Goal: Task Accomplishment & Management: Complete application form

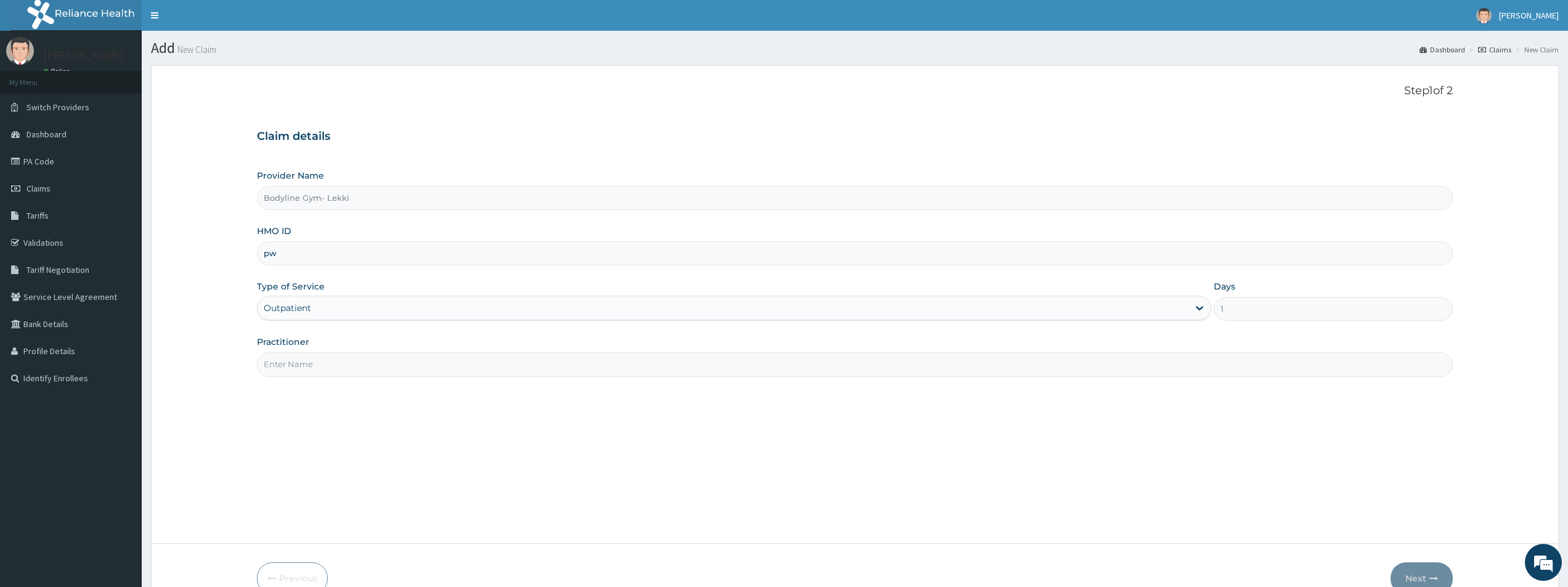
type input "p"
type input "P"
type input "PWC/10422/A"
click at [303, 365] on input "Practitioner" at bounding box center [855, 365] width 1196 height 24
type input "BODYLINE"
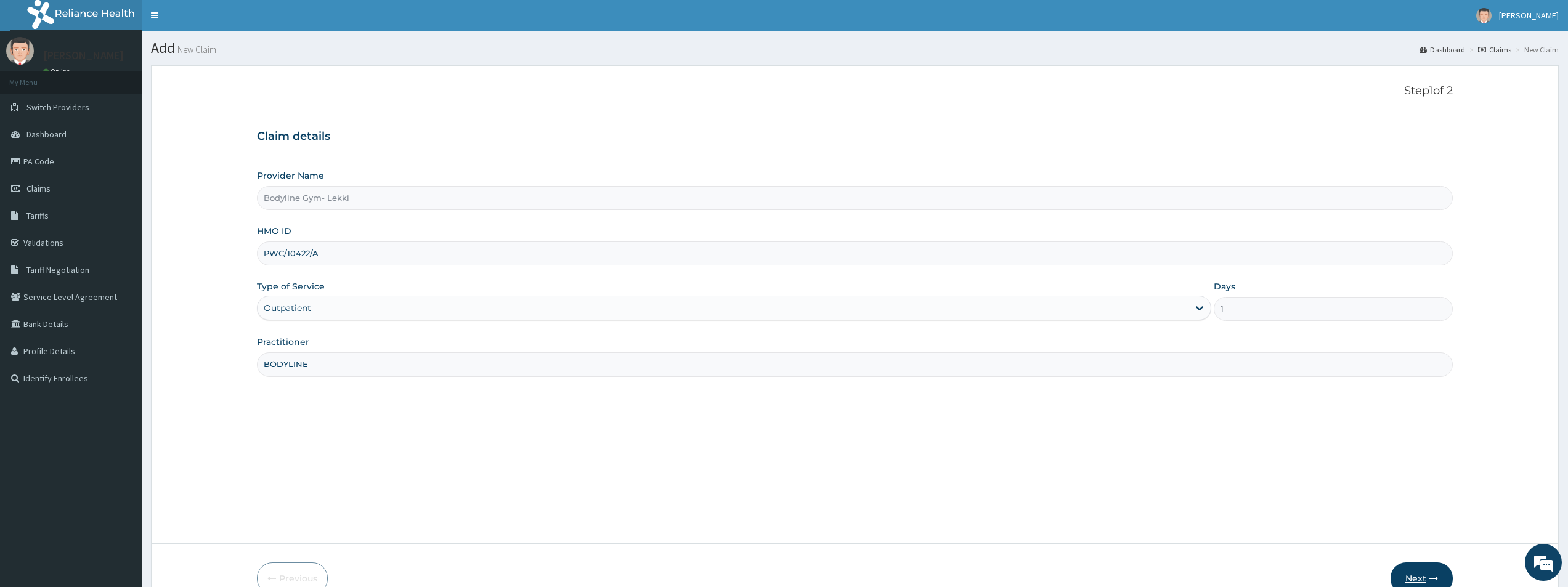
click at [1413, 578] on button "Next" at bounding box center [1422, 578] width 62 height 32
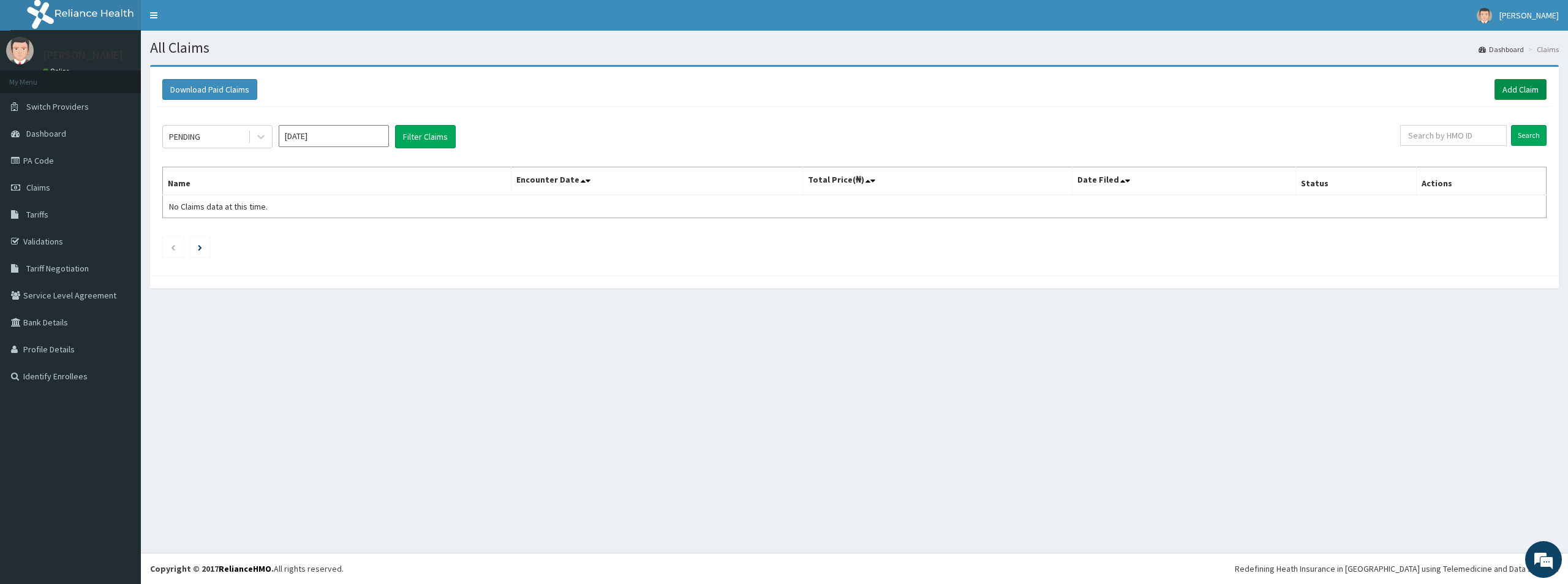
click at [1531, 92] on link "Add Claim" at bounding box center [1521, 89] width 52 height 21
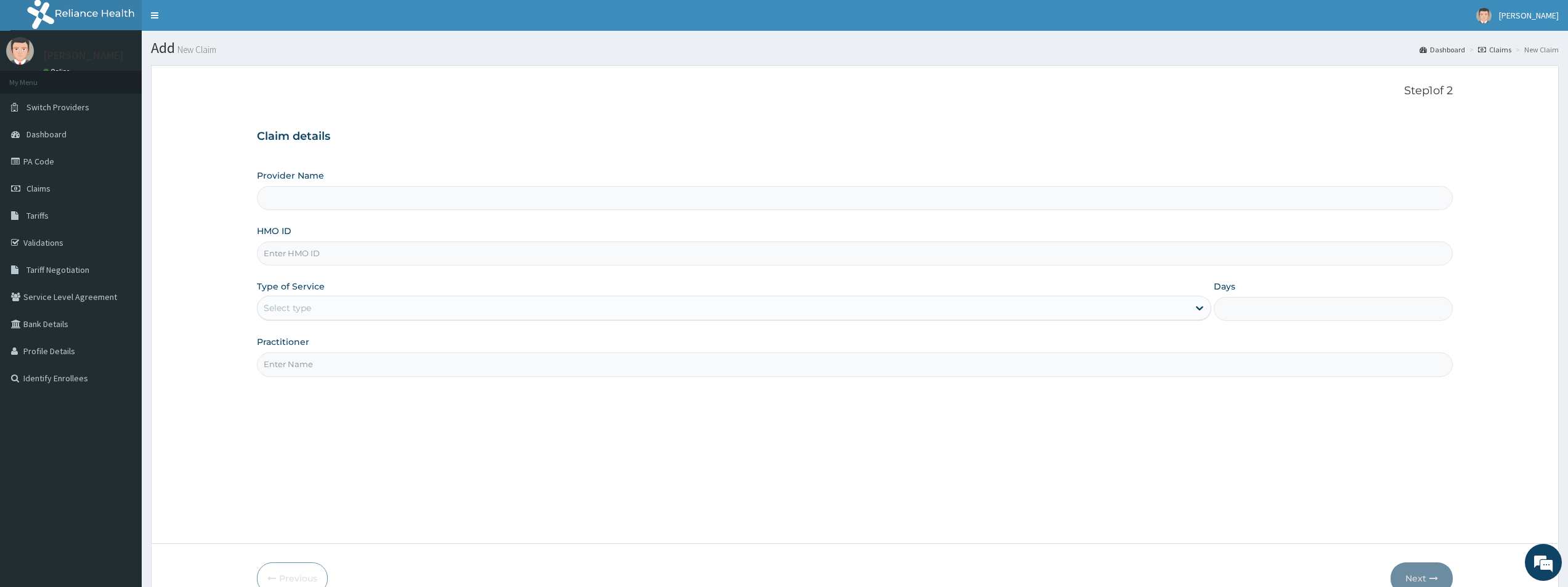
type input "Bodyline Gym- Lekki"
type input "1"
click at [301, 256] on input "HMO ID" at bounding box center [855, 253] width 1196 height 24
type input "PWC/10422/A"
click at [295, 359] on input "Practitioner" at bounding box center [855, 365] width 1196 height 24
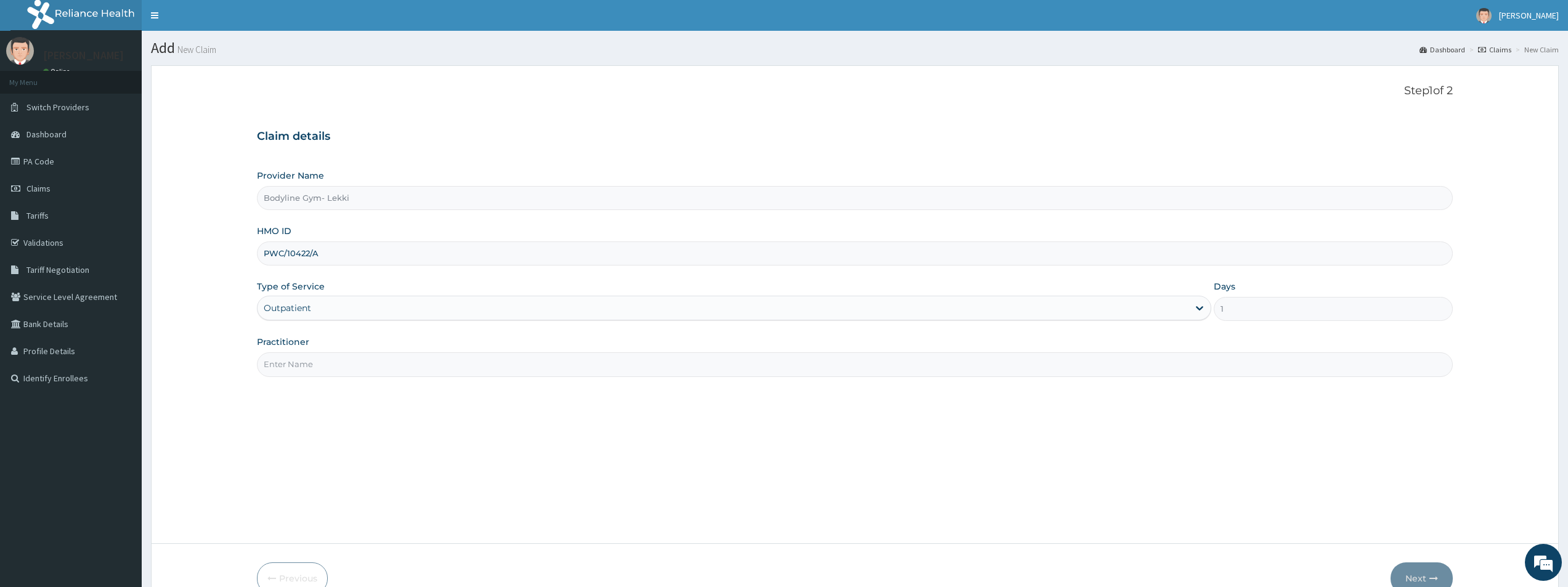
type input "BODYLINE"
click at [1424, 571] on button "Next" at bounding box center [1422, 578] width 62 height 32
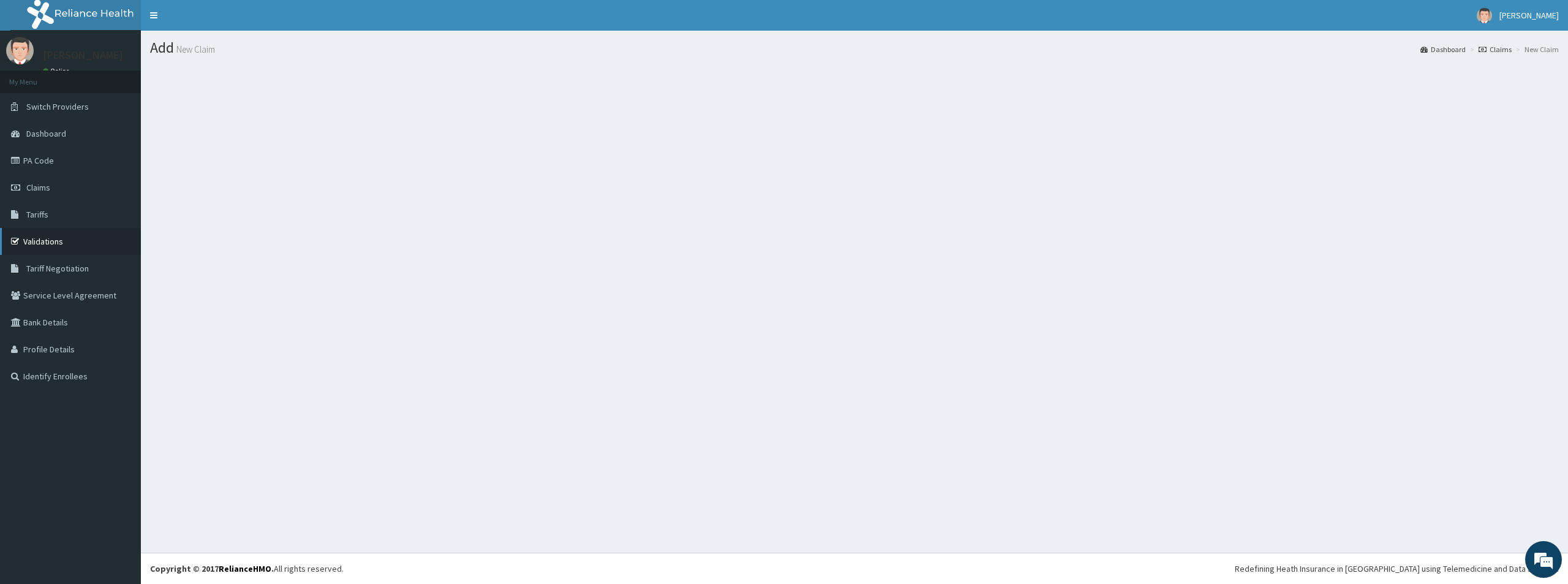
click at [51, 236] on link "Validations" at bounding box center [70, 241] width 141 height 27
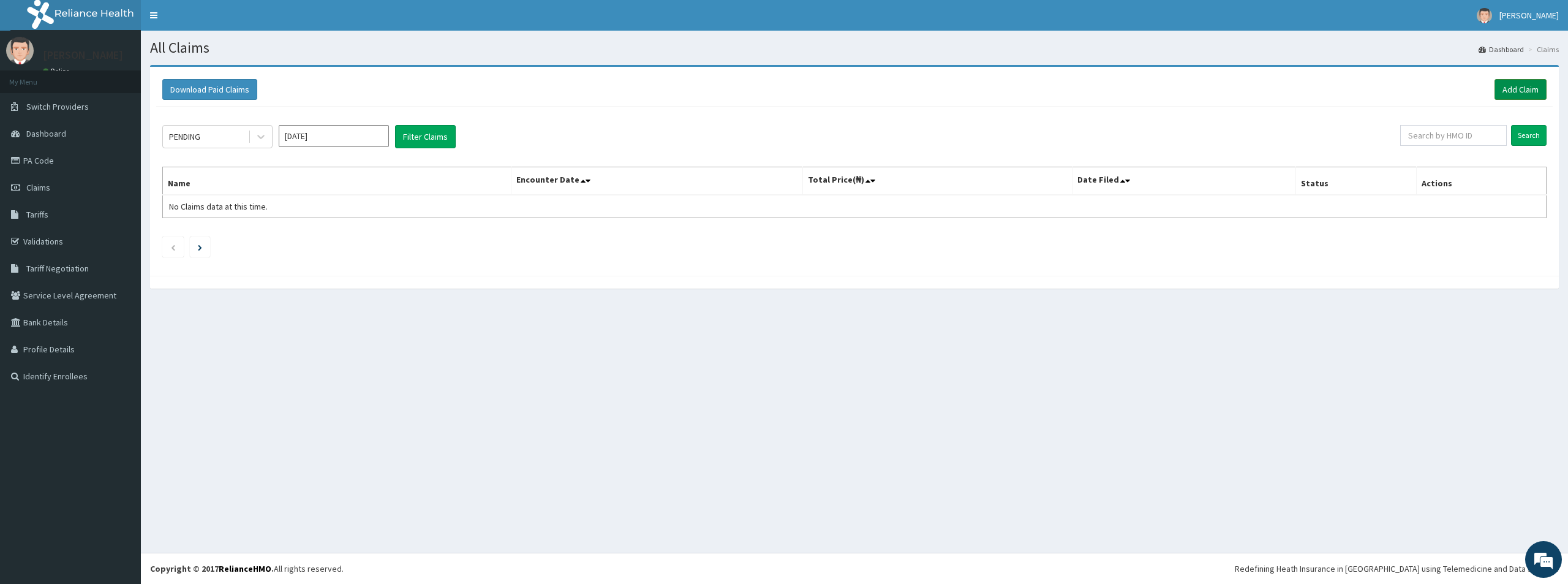
click at [1514, 86] on link "Add Claim" at bounding box center [1521, 89] width 52 height 21
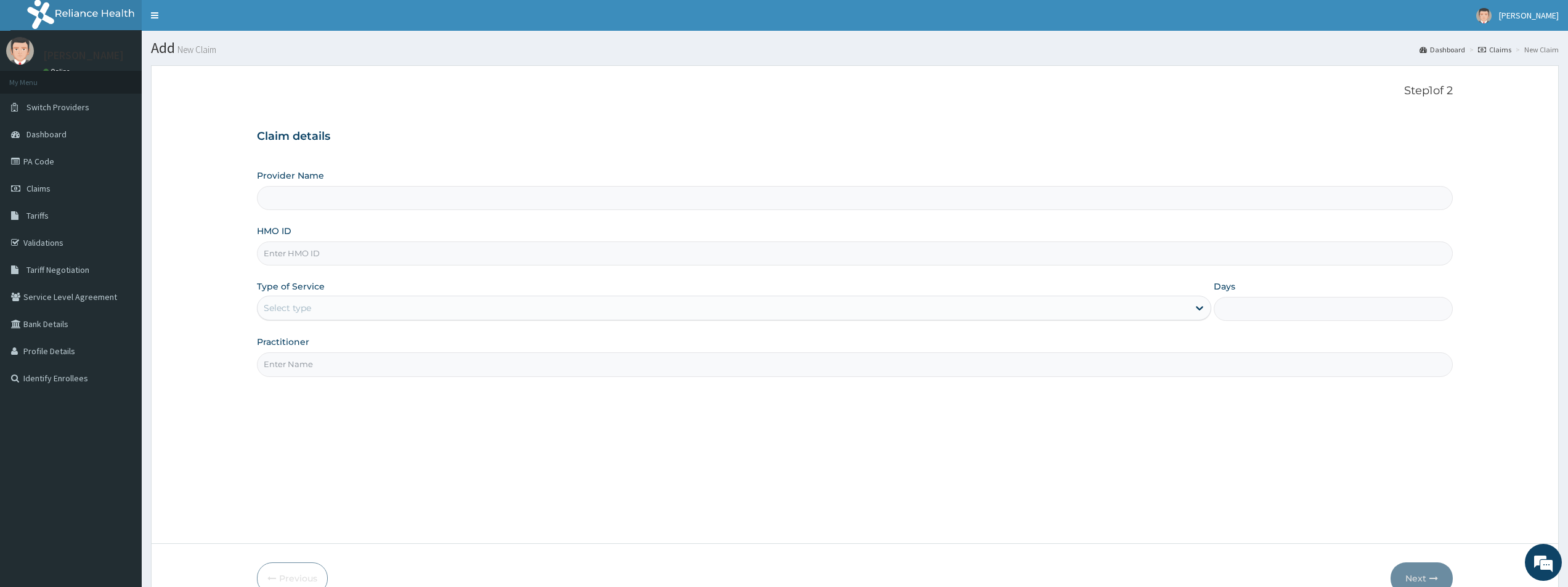
type input "Bodyline Gym- Lekki"
type input "1"
click at [297, 251] on input "HMO ID" at bounding box center [855, 253] width 1196 height 24
type input "PWC/10422/A"
click at [293, 368] on input "Practitioner" at bounding box center [855, 365] width 1196 height 24
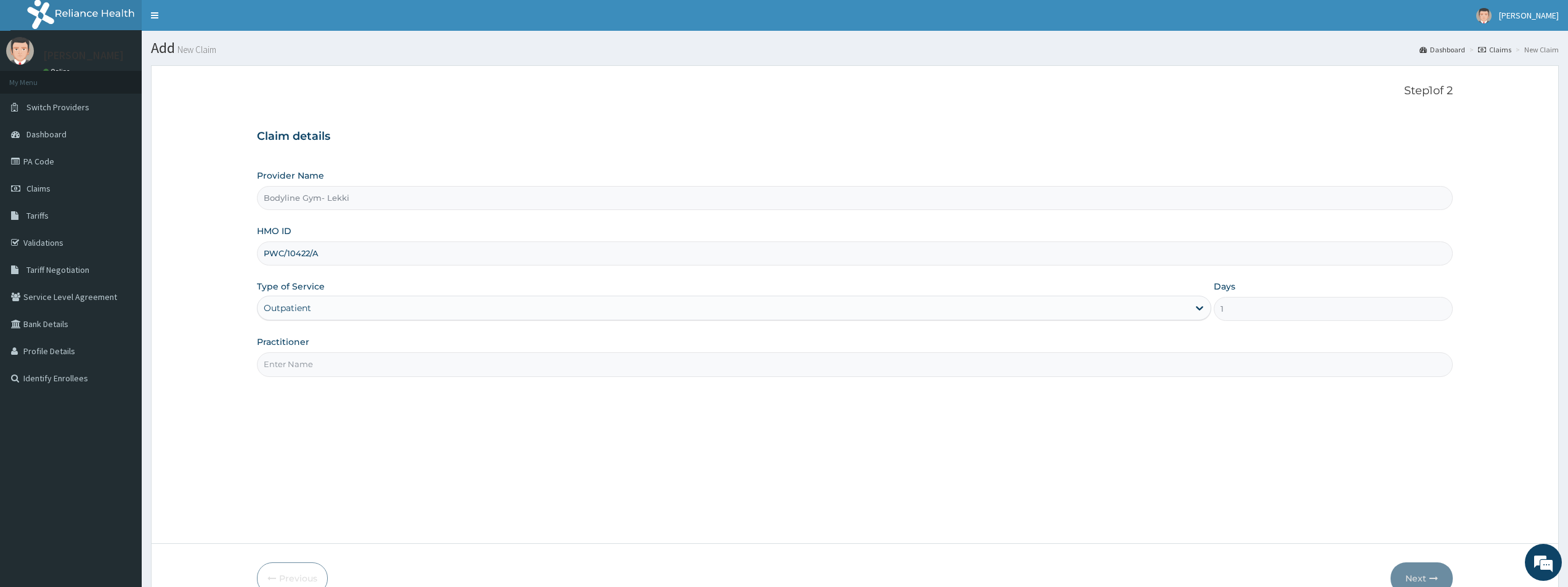
type input "BODYLINE"
click at [1416, 572] on button "Next" at bounding box center [1422, 578] width 62 height 32
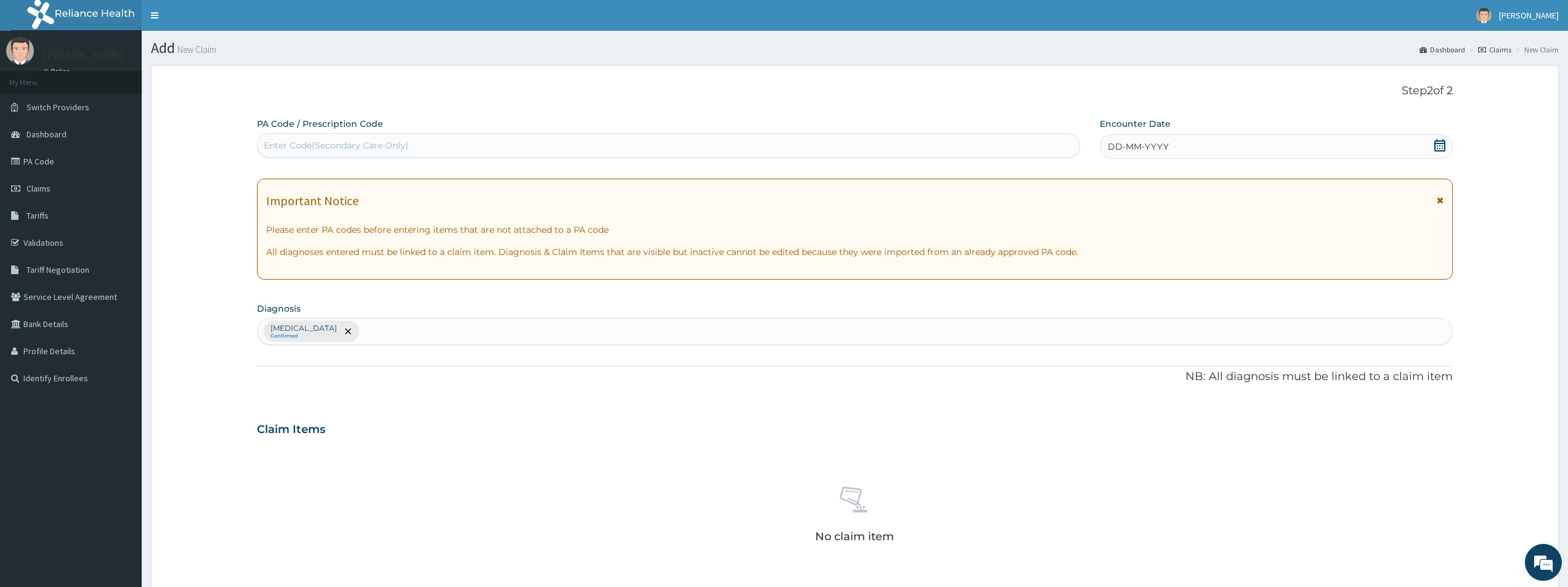
click at [297, 138] on div "Enter Code(Secondary Care Only)" at bounding box center [668, 146] width 822 height 20
type input "PA/70A928"
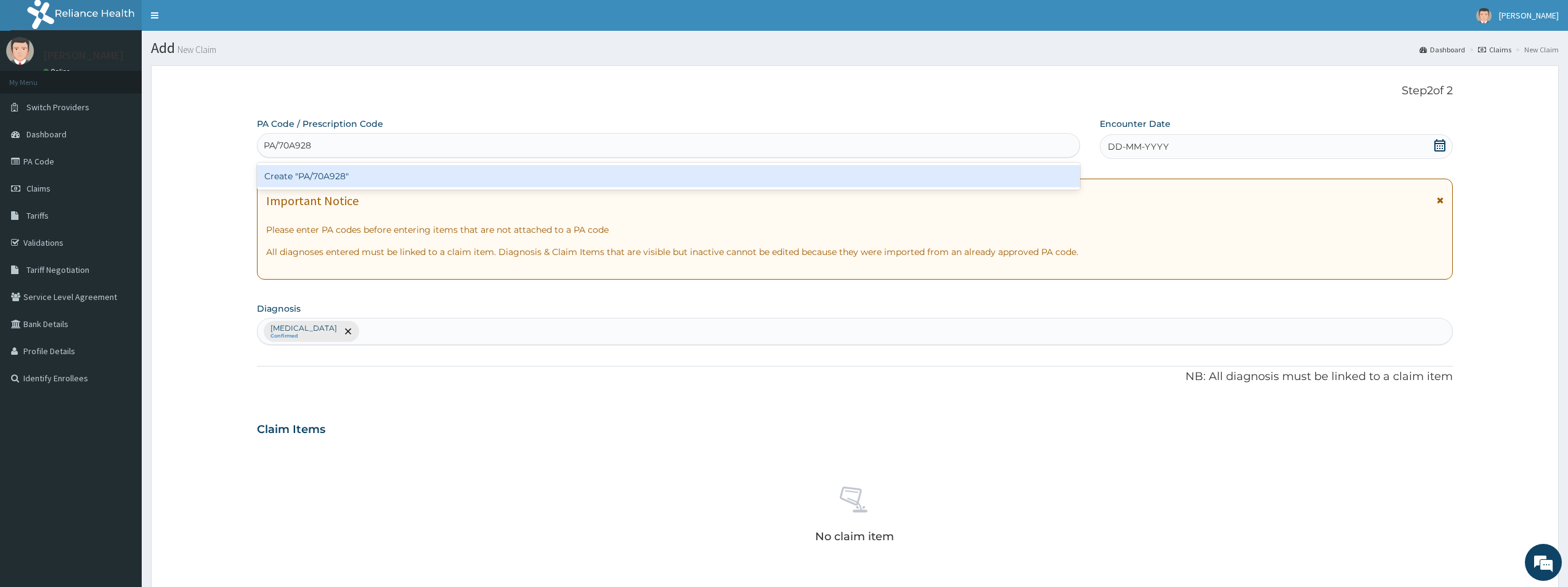
click at [337, 173] on div "Create "PA/70A928"" at bounding box center [668, 176] width 823 height 23
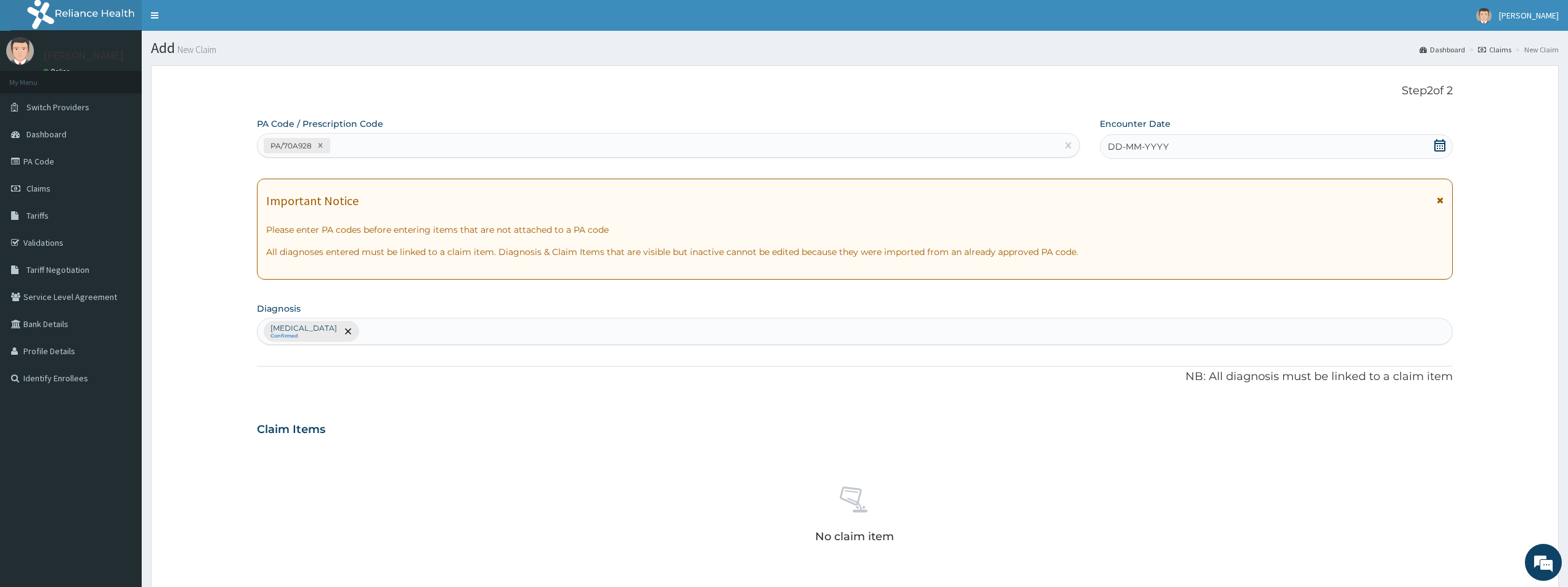
click at [1117, 147] on span "DD-MM-YYYY" at bounding box center [1138, 147] width 61 height 13
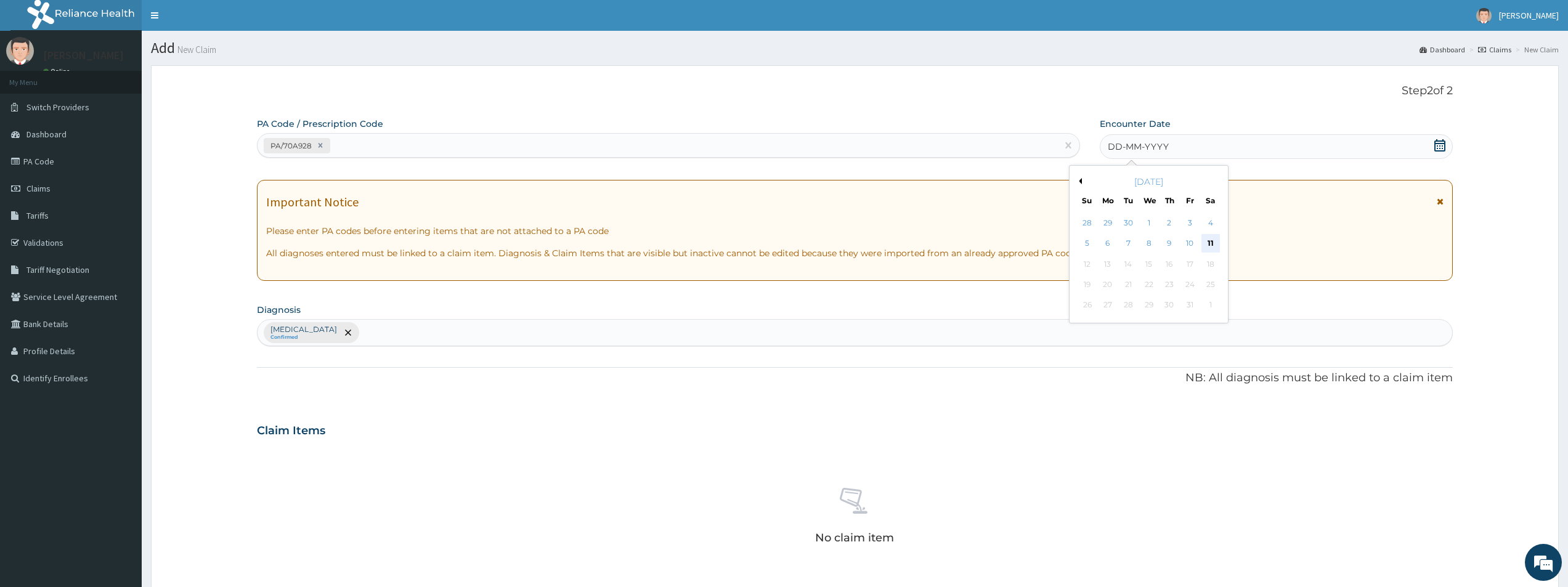
click at [1212, 241] on div "11" at bounding box center [1211, 244] width 18 height 18
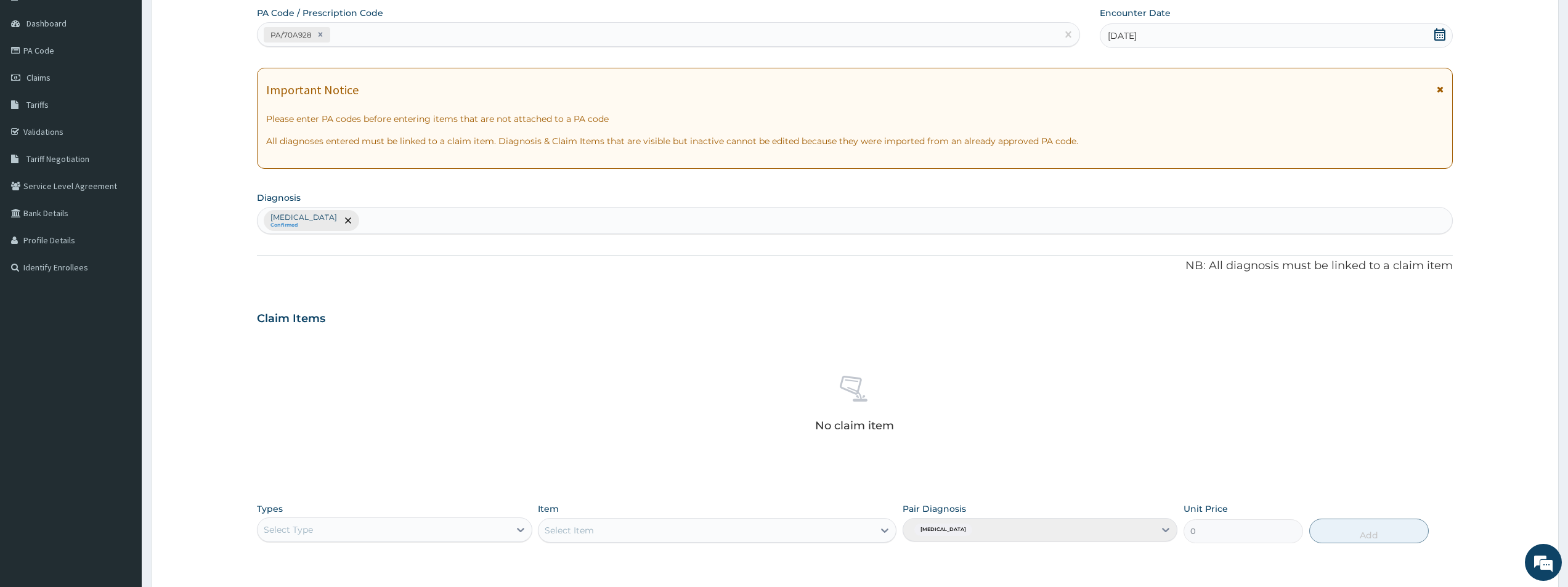
scroll to position [289, 0]
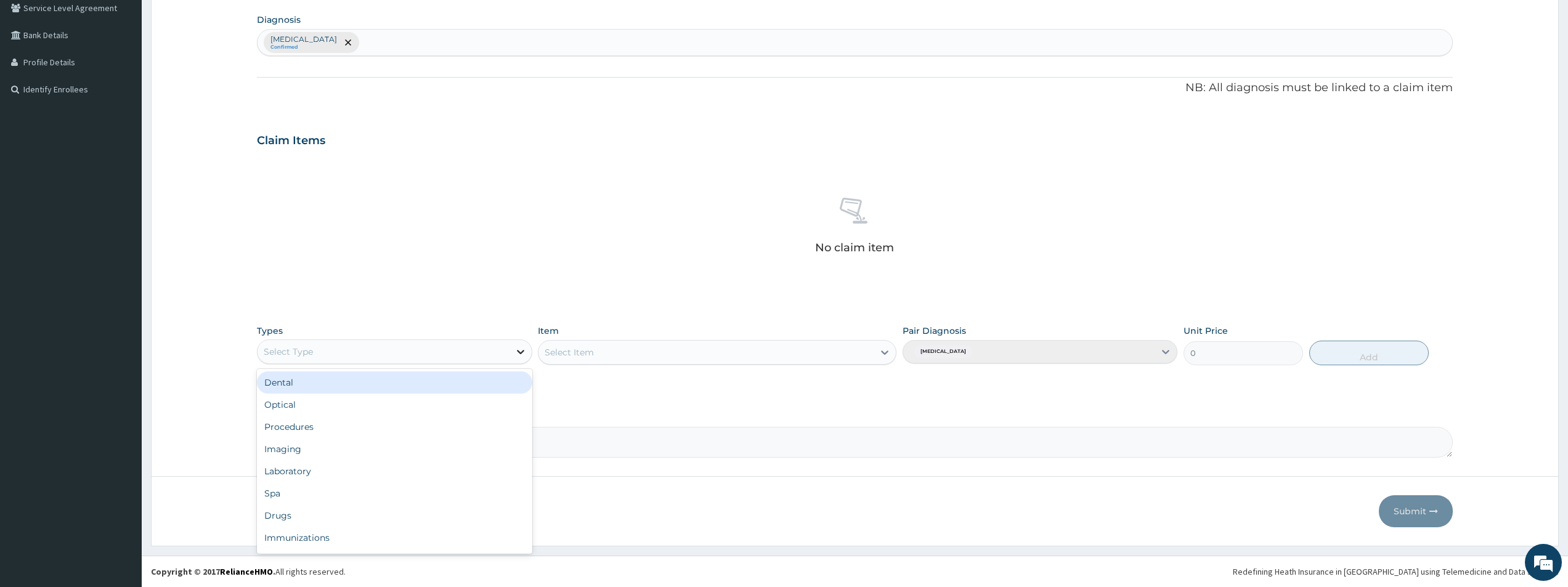
click at [519, 352] on icon at bounding box center [521, 352] width 7 height 5
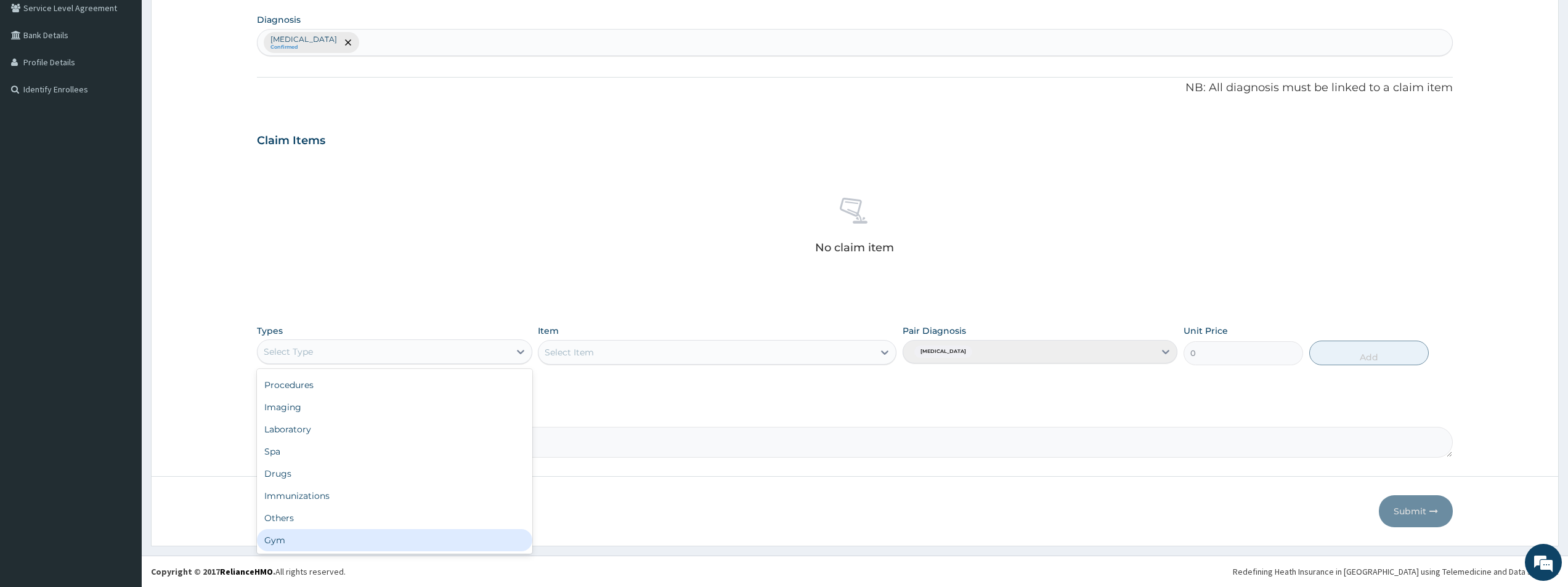
drag, startPoint x: 309, startPoint y: 532, endPoint x: 341, endPoint y: 531, distance: 32.0
click at [310, 532] on div "Gym" at bounding box center [394, 540] width 275 height 23
drag, startPoint x: 886, startPoint y: 349, endPoint x: 880, endPoint y: 351, distance: 6.3
click at [886, 349] on icon at bounding box center [885, 353] width 13 height 13
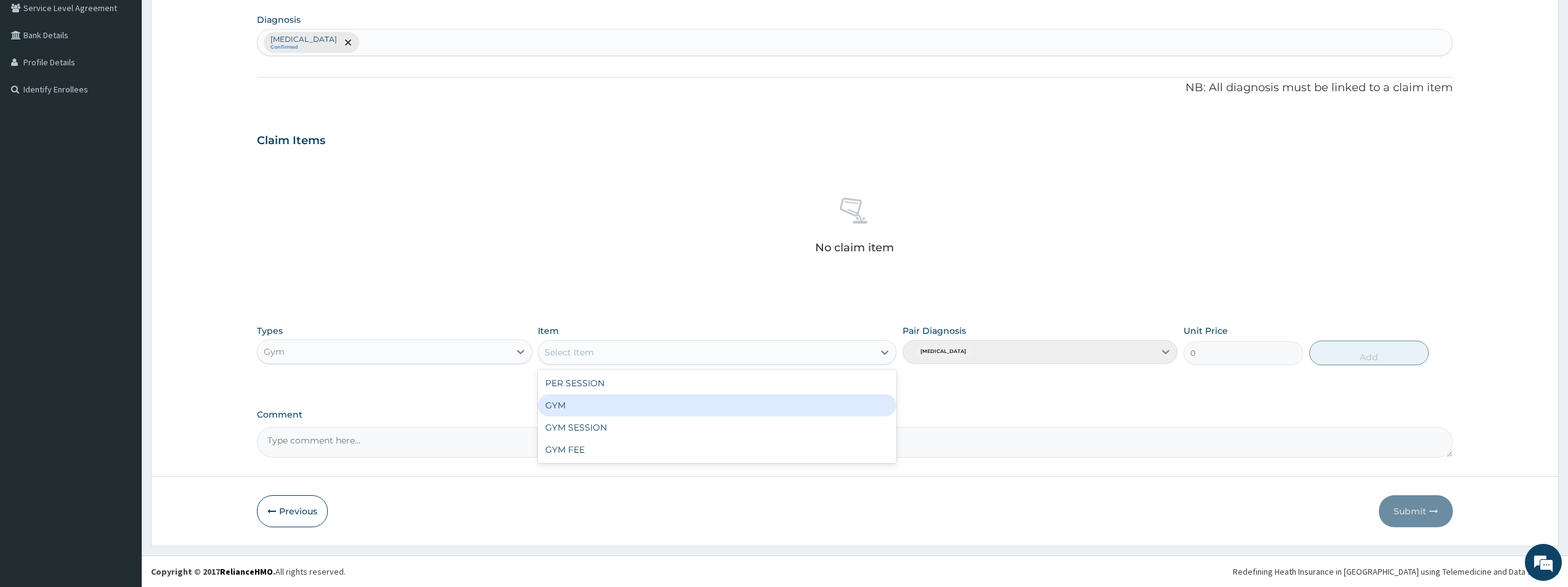
drag, startPoint x: 697, startPoint y: 408, endPoint x: 856, endPoint y: 378, distance: 161.8
click at [698, 408] on div "GYM" at bounding box center [717, 405] width 359 height 23
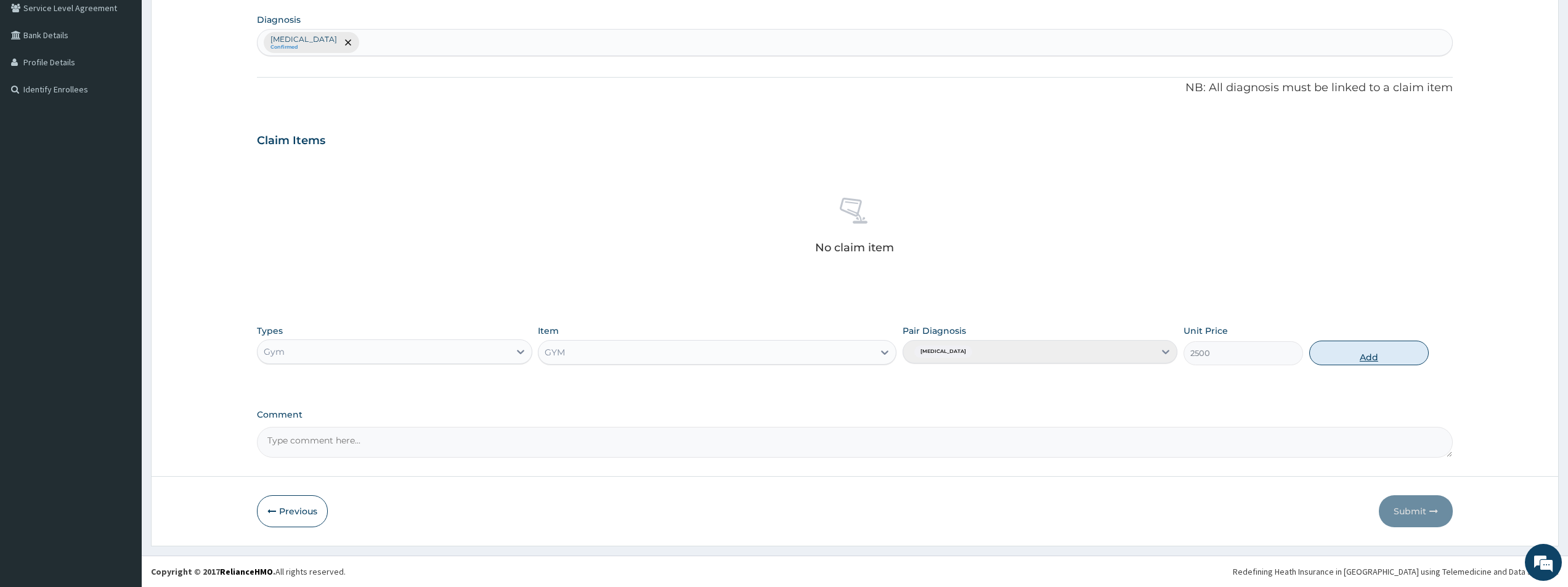
click at [1355, 347] on button "Add" at bounding box center [1369, 353] width 119 height 24
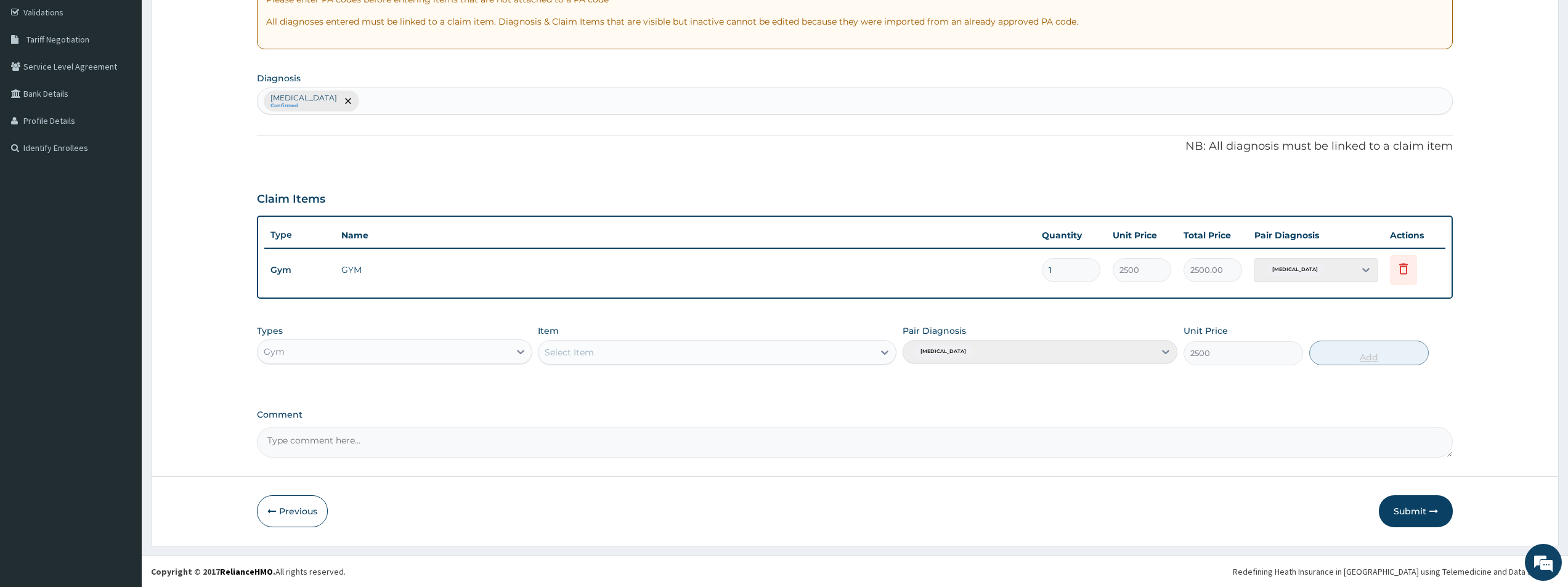
type input "0"
click at [1410, 505] on button "Submit" at bounding box center [1416, 511] width 74 height 32
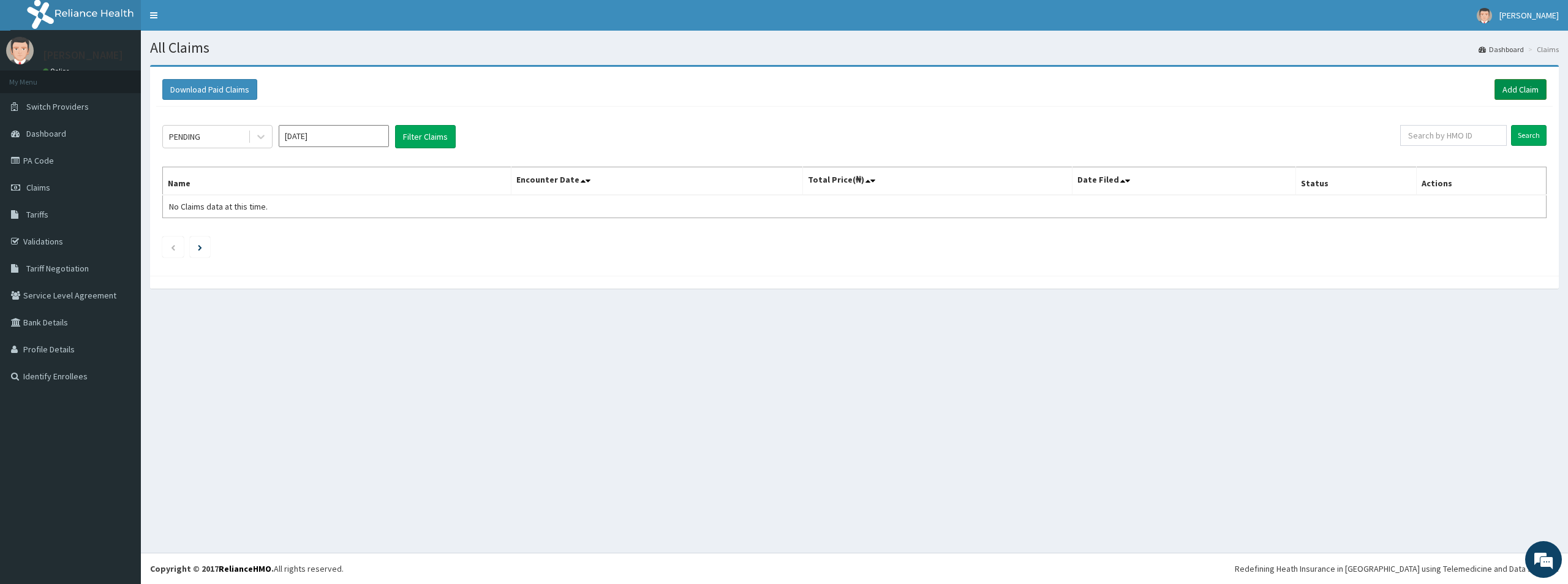
click at [1519, 92] on link "Add Claim" at bounding box center [1521, 89] width 52 height 21
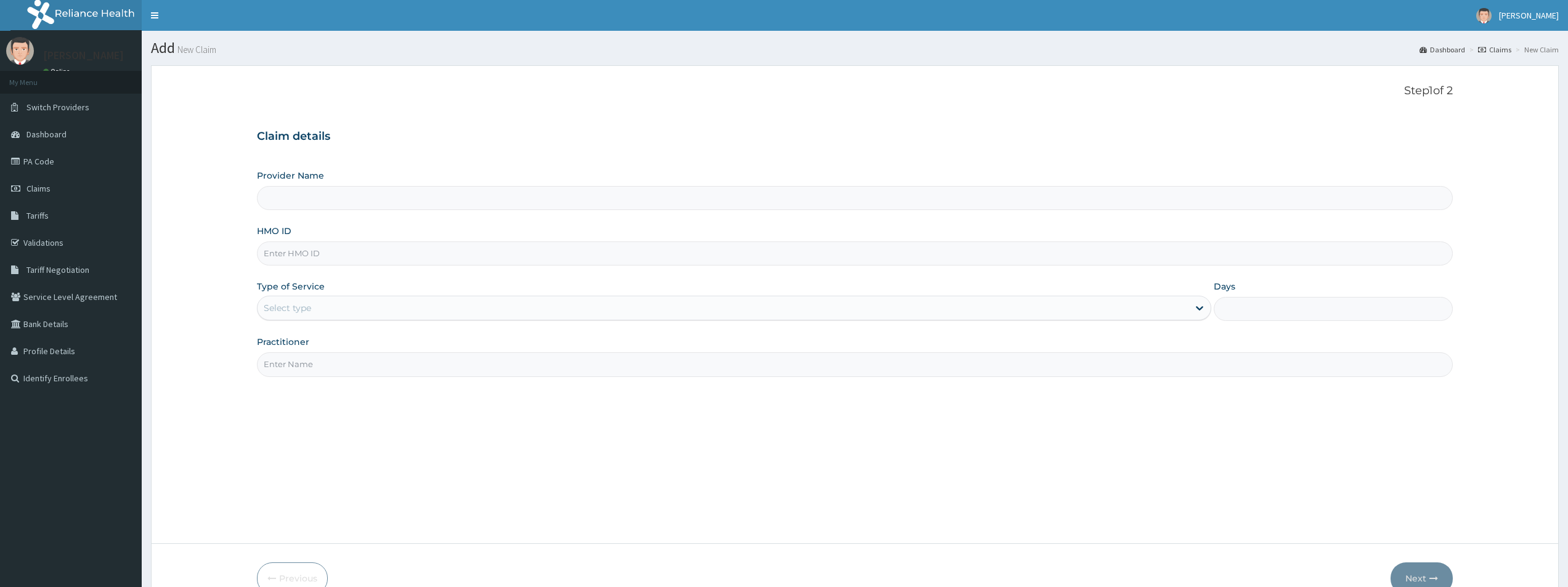
type input "Bodyline Gym- Lekki"
type input "1"
click at [308, 254] on input "HMO ID" at bounding box center [855, 253] width 1196 height 24
type input "ENP/11627/A"
click at [322, 365] on input "Practitioner" at bounding box center [855, 365] width 1196 height 24
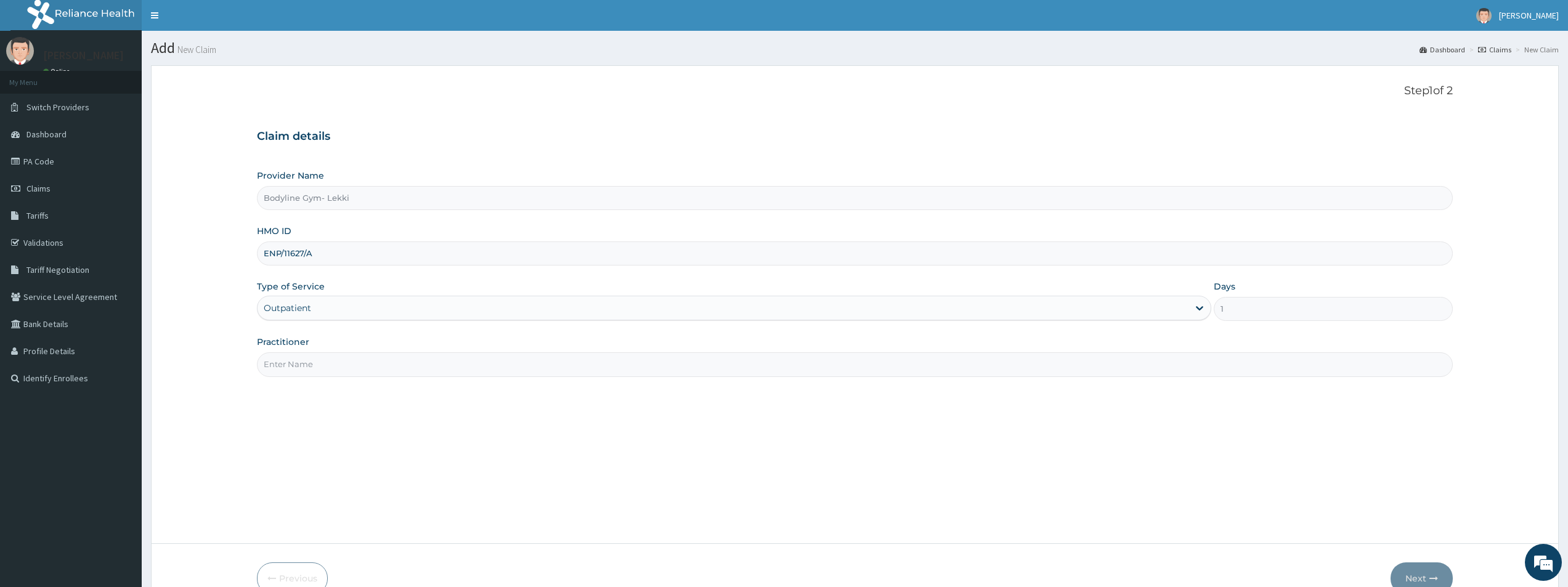
type input "BODYLINE"
click at [1413, 579] on button "Next" at bounding box center [1422, 578] width 62 height 32
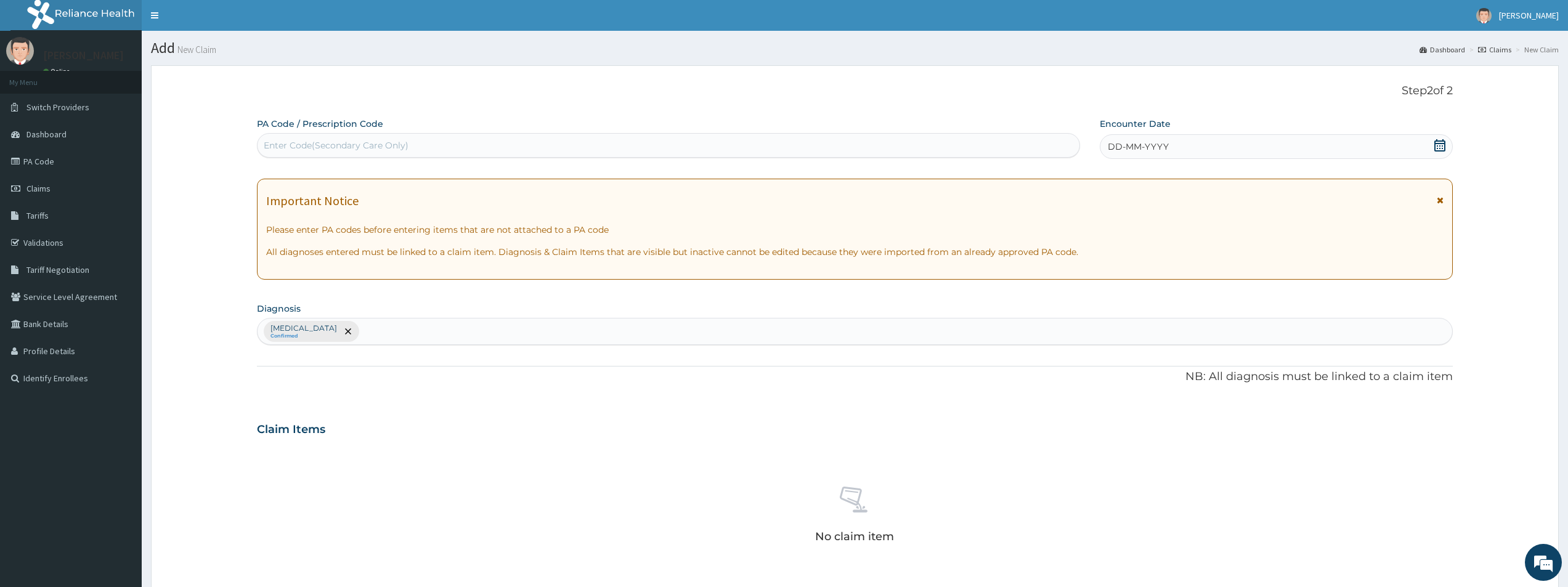
click at [290, 140] on div "Enter Code(Secondary Care Only)" at bounding box center [336, 146] width 145 height 13
type input "PA/AE8D78"
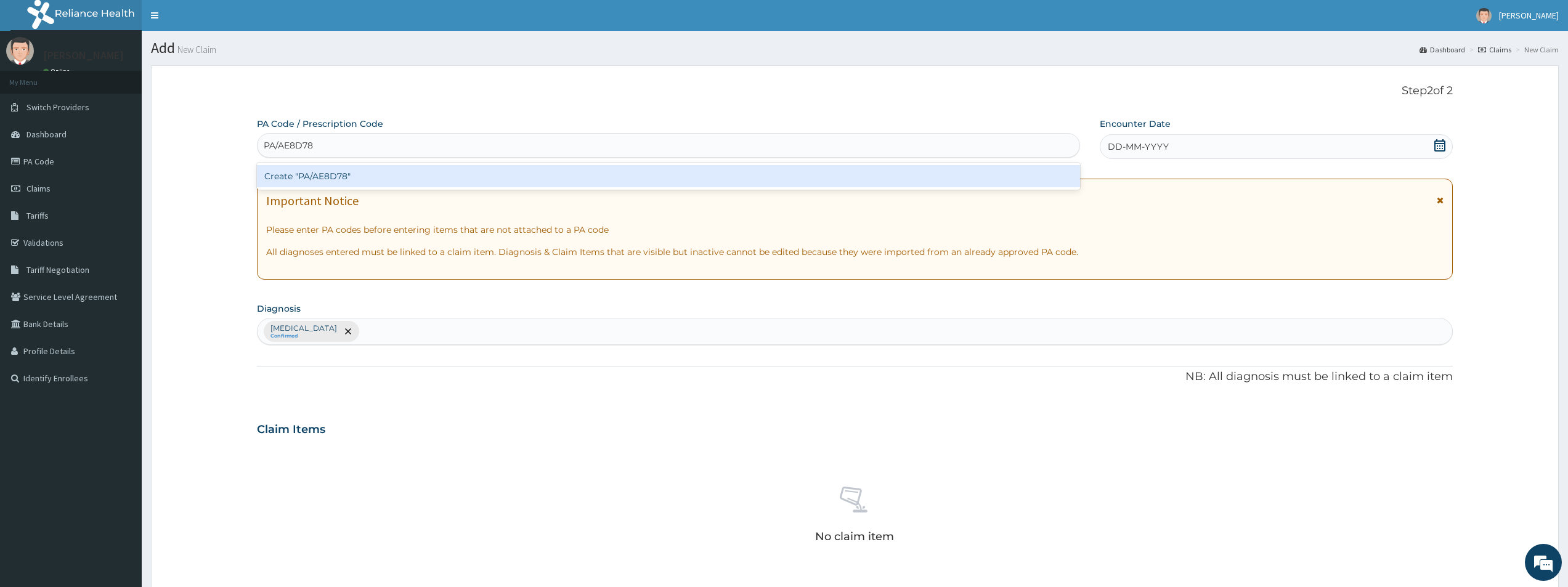
click at [307, 171] on div "Create "PA/AE8D78"" at bounding box center [668, 176] width 823 height 23
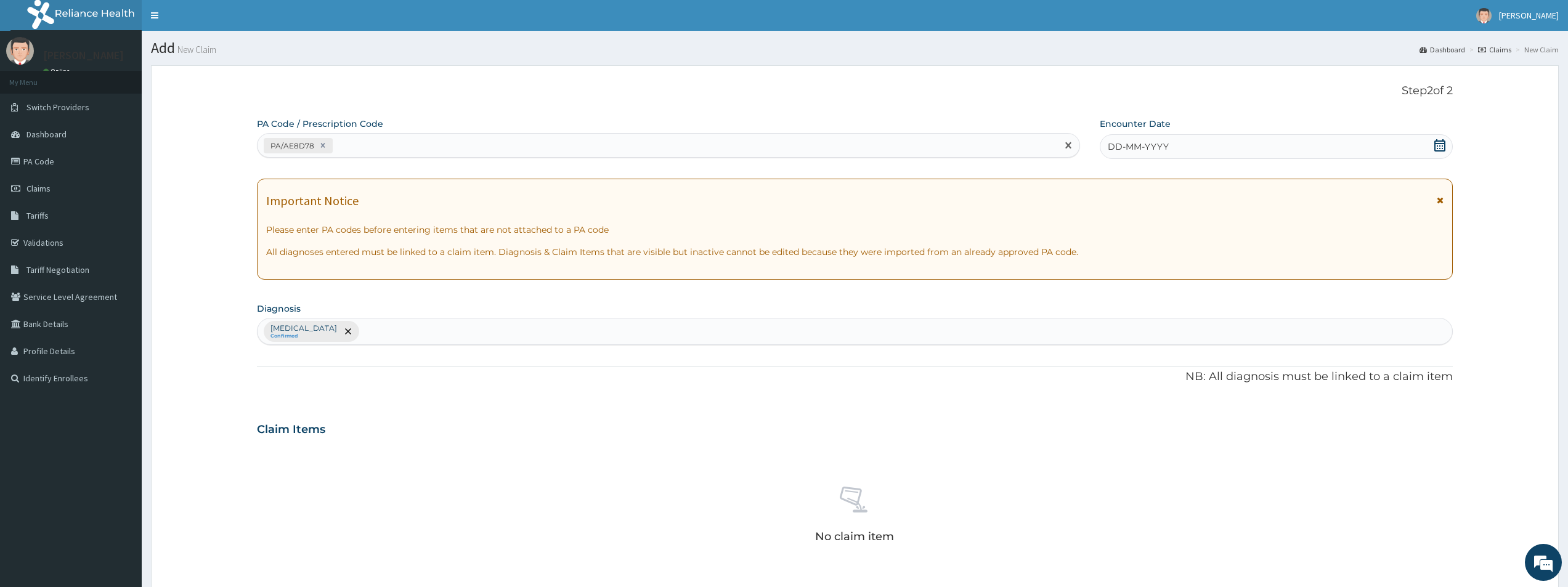
click at [1117, 145] on span "DD-MM-YYYY" at bounding box center [1138, 147] width 61 height 13
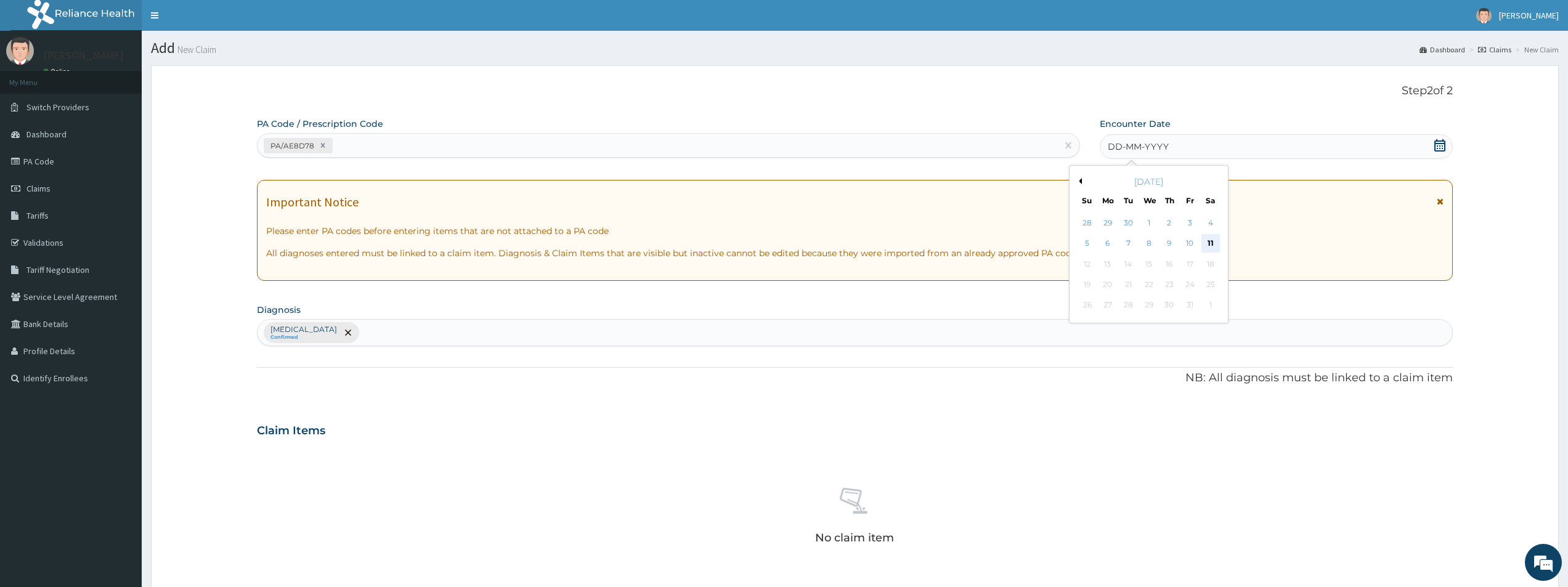
click at [1217, 241] on div "11" at bounding box center [1211, 244] width 18 height 18
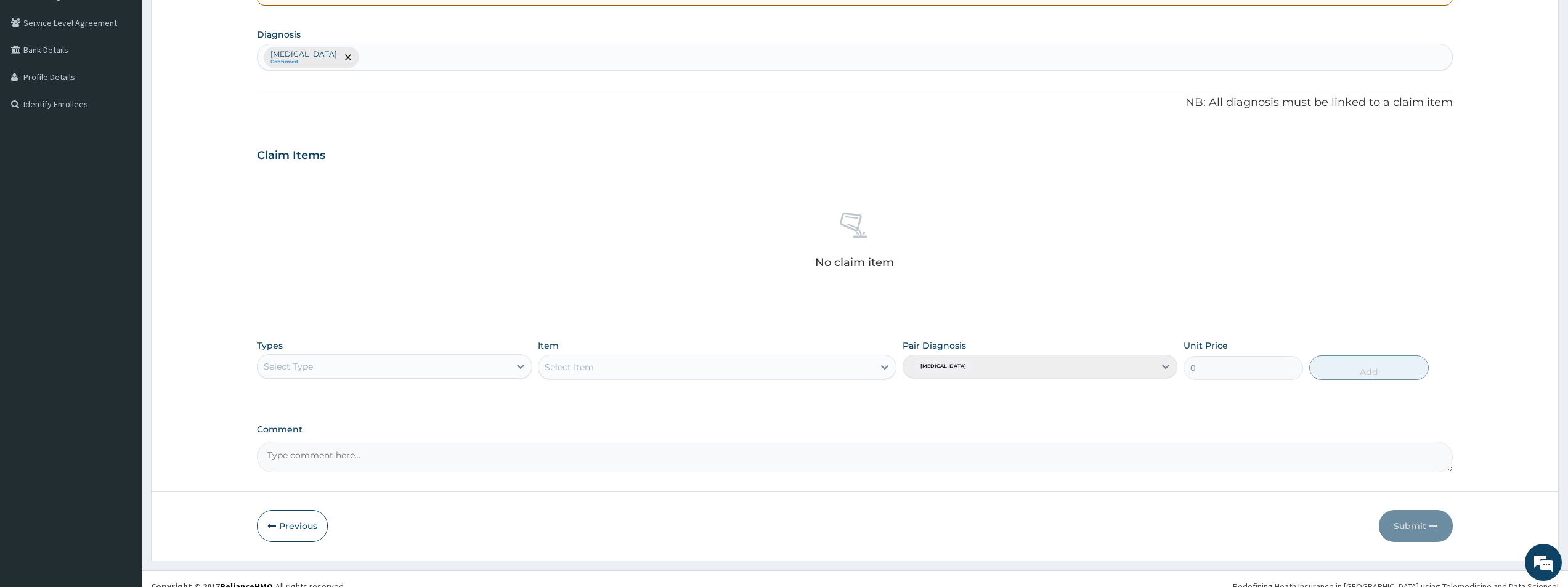
scroll to position [289, 0]
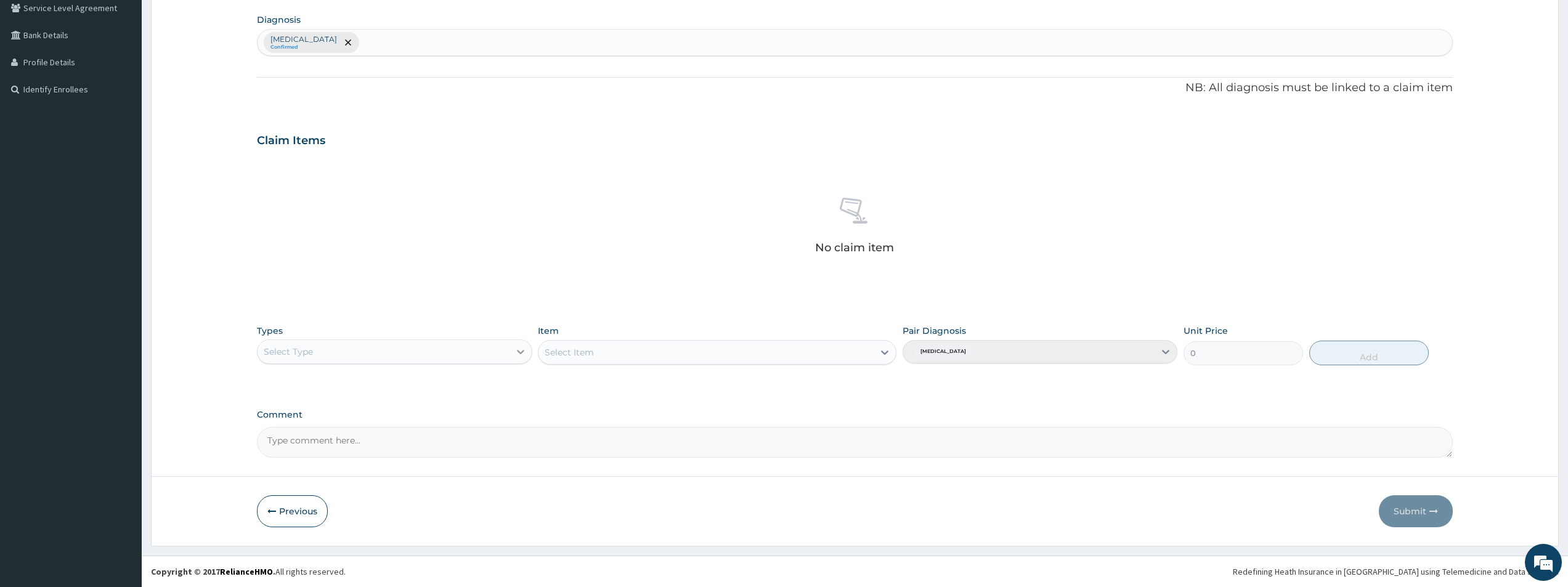
click at [524, 346] on icon at bounding box center [521, 352] width 13 height 13
drag, startPoint x: 354, startPoint y: 540, endPoint x: 430, endPoint y: 484, distance: 94.4
click at [354, 540] on div "Gym" at bounding box center [394, 540] width 275 height 23
drag, startPoint x: 886, startPoint y: 351, endPoint x: 867, endPoint y: 353, distance: 19.1
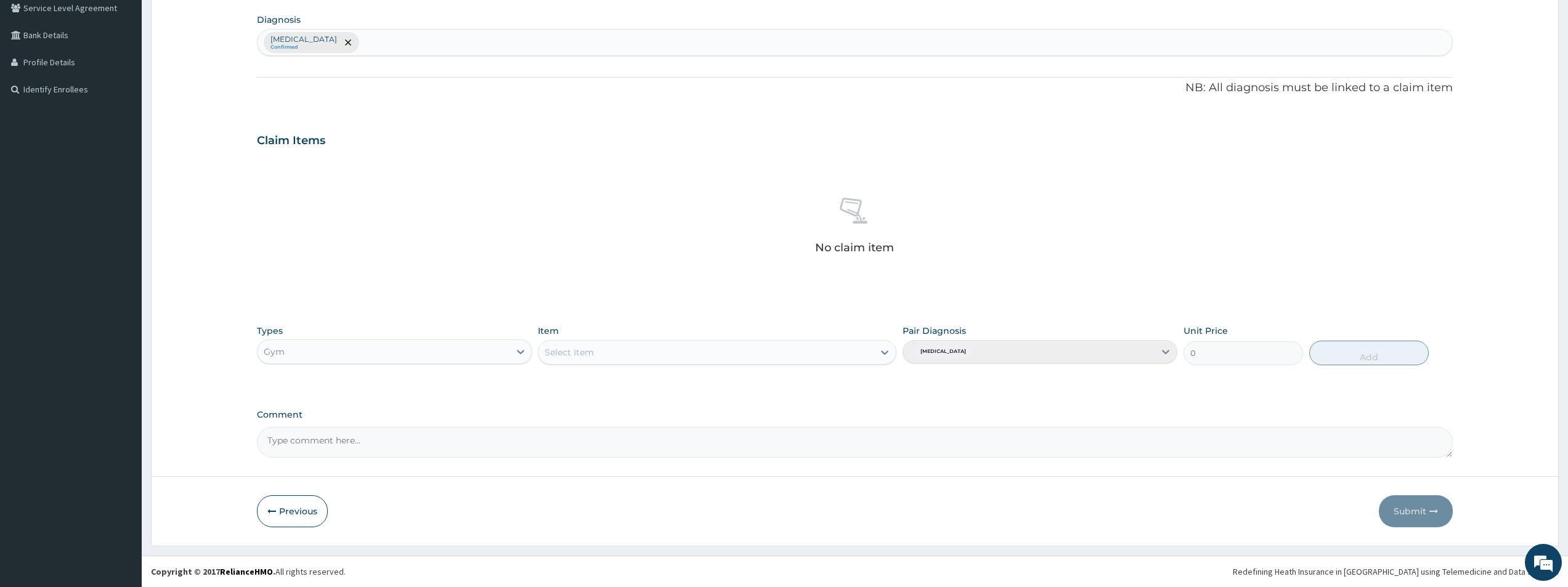
click at [886, 351] on icon at bounding box center [885, 353] width 13 height 13
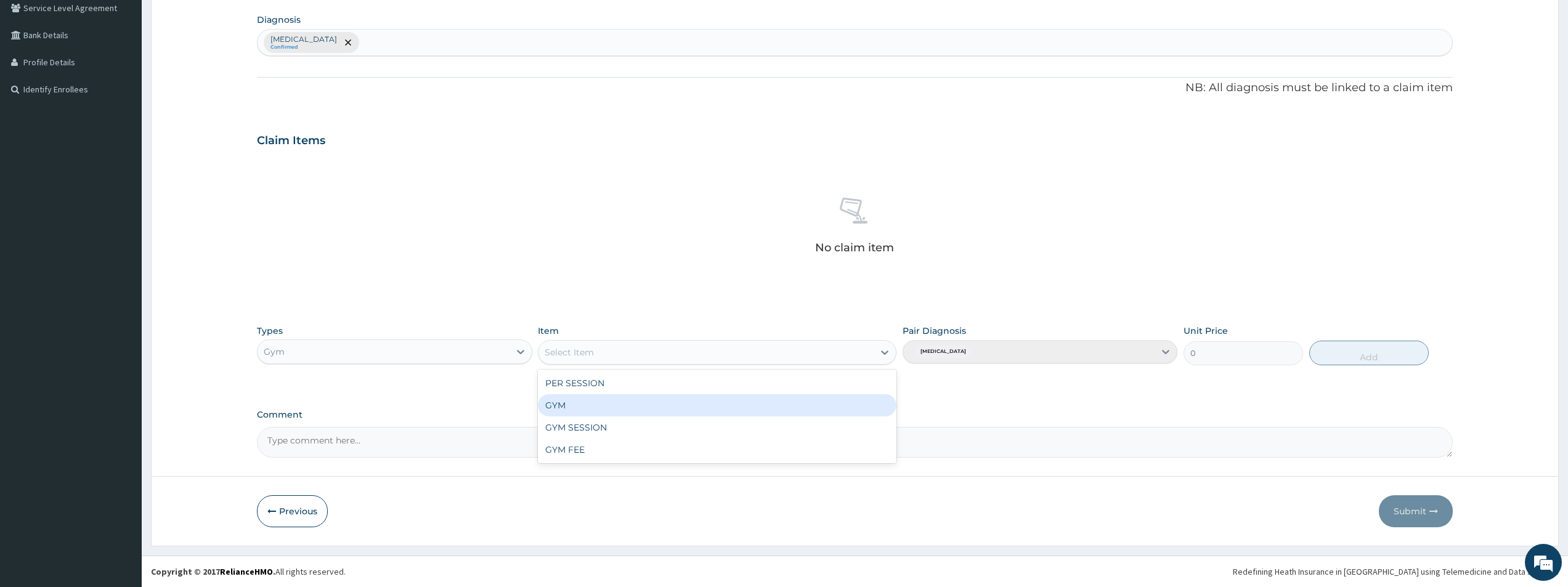
drag, startPoint x: 558, startPoint y: 410, endPoint x: 622, endPoint y: 394, distance: 66.0
click at [562, 410] on div "GYM" at bounding box center [717, 405] width 359 height 23
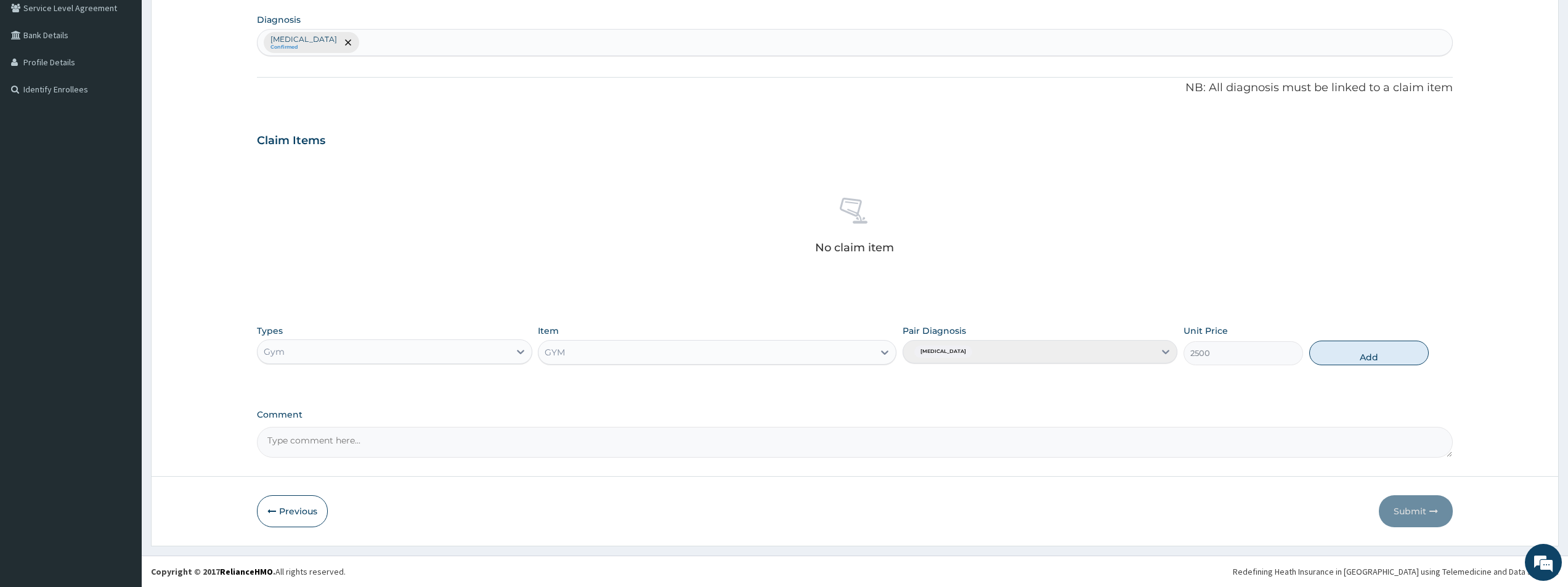
drag, startPoint x: 1316, startPoint y: 351, endPoint x: 1343, endPoint y: 400, distance: 55.9
click at [1318, 352] on button "Add" at bounding box center [1369, 353] width 119 height 24
type input "0"
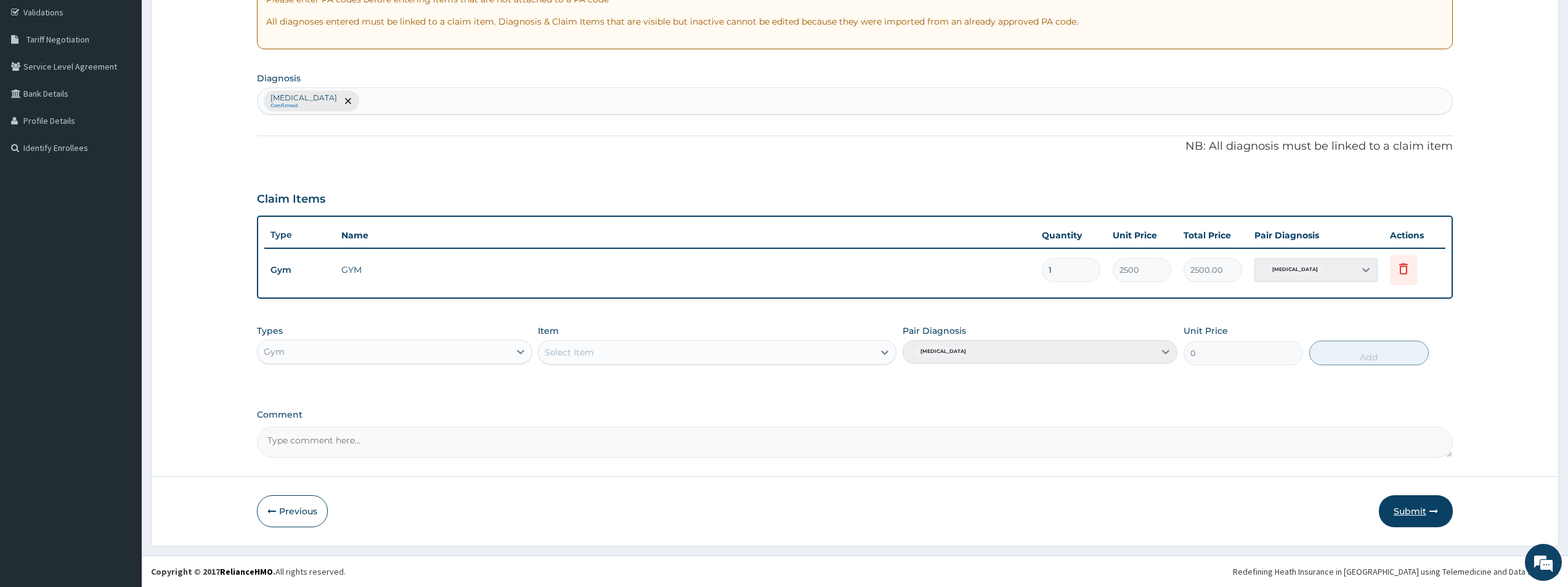
click at [1407, 504] on button "Submit" at bounding box center [1416, 511] width 74 height 32
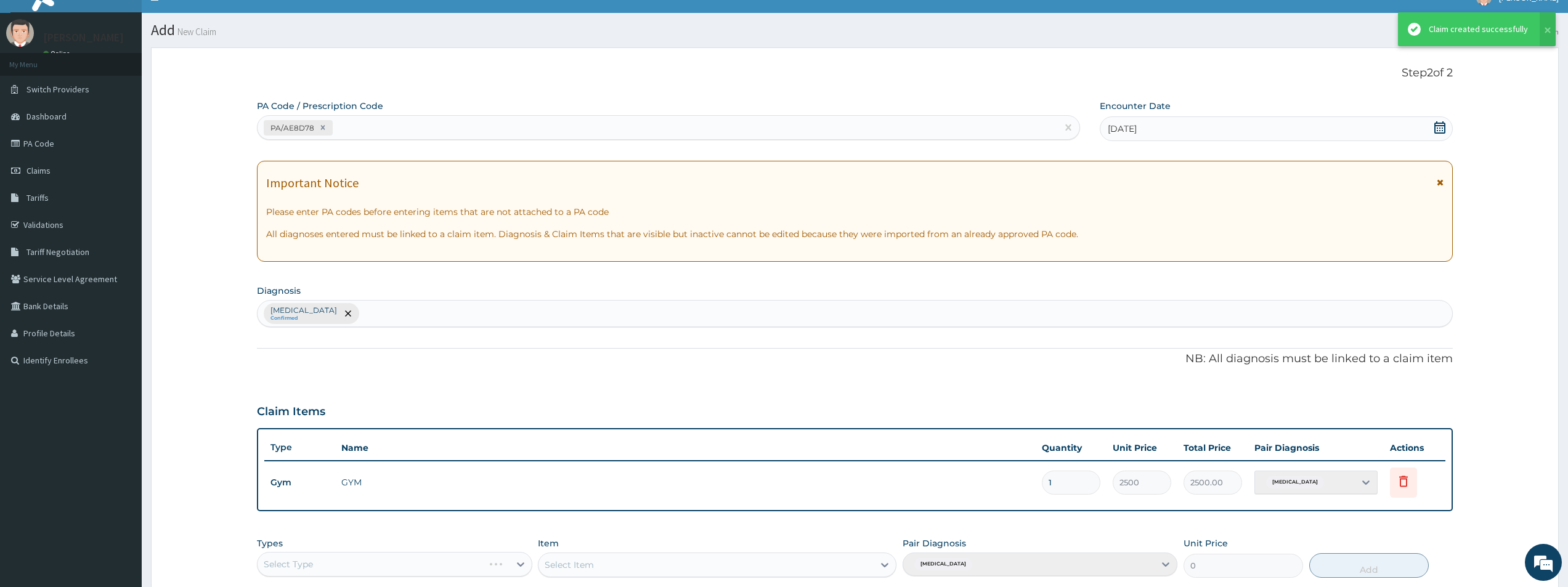
scroll to position [231, 0]
